Goal: Navigation & Orientation: Find specific page/section

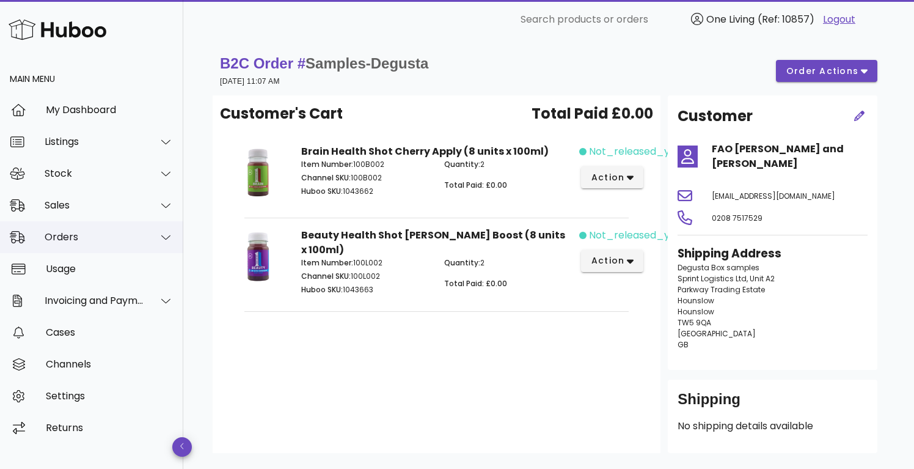
click at [77, 242] on div "Orders" at bounding box center [95, 237] width 100 height 12
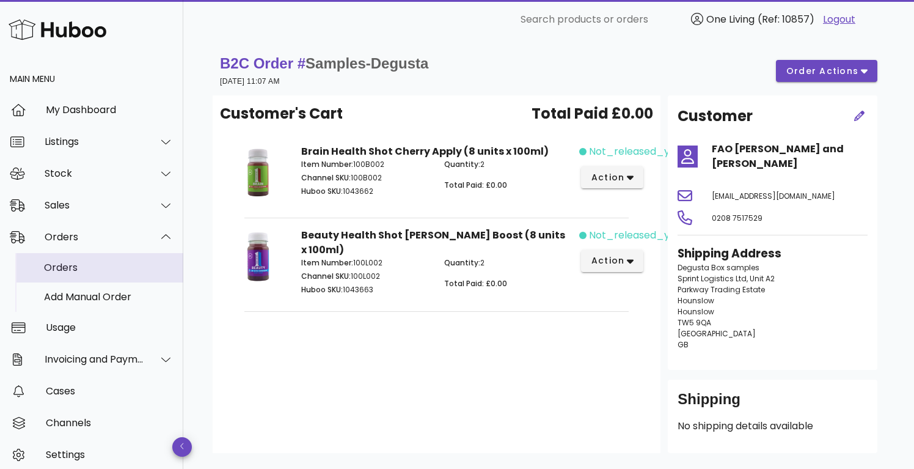
click at [81, 269] on div "Orders" at bounding box center [109, 267] width 130 height 12
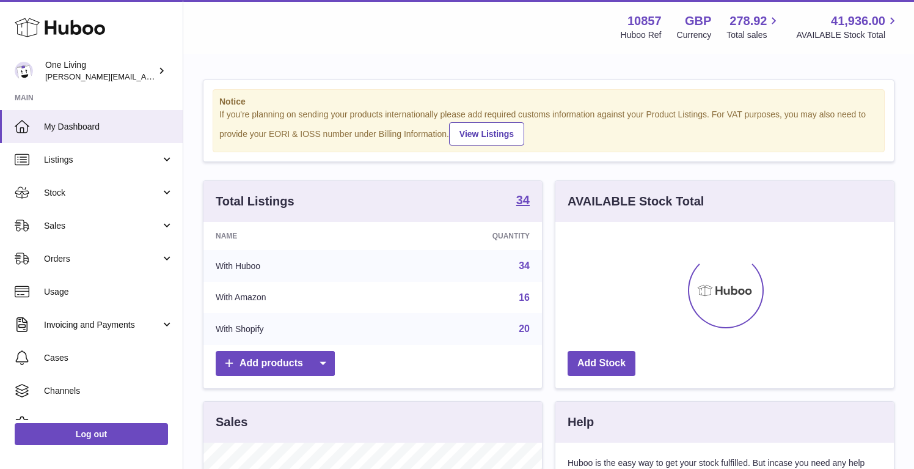
scroll to position [191, 338]
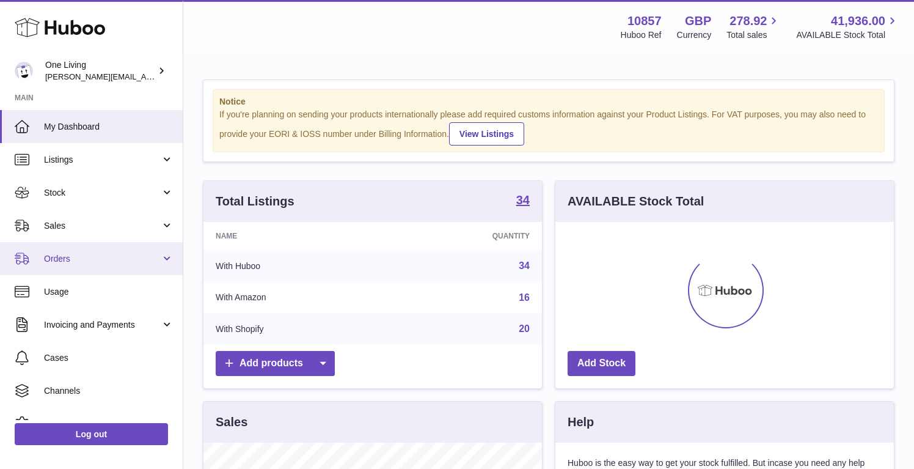
click at [106, 258] on span "Orders" at bounding box center [102, 259] width 117 height 12
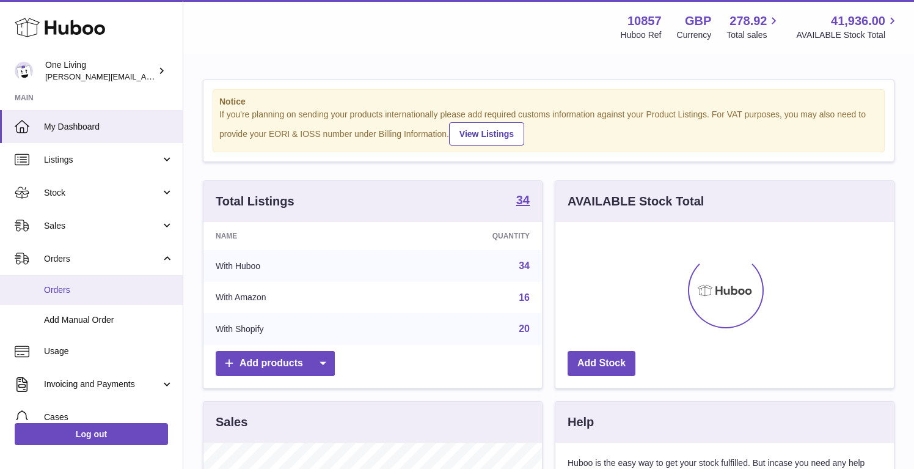
click at [82, 296] on link "Orders" at bounding box center [91, 290] width 183 height 30
